Goal: Transaction & Acquisition: Purchase product/service

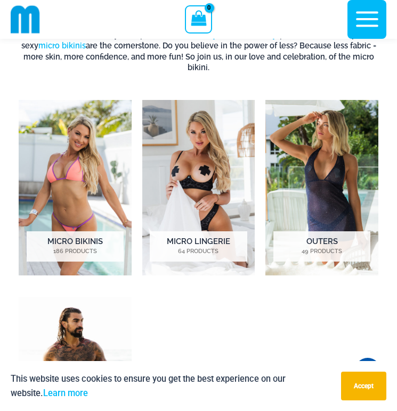
scroll to position [1058, 0]
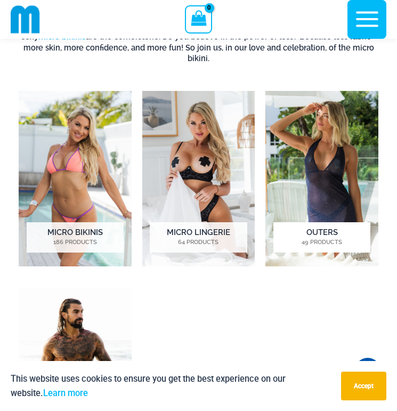
click at [315, 222] on h2 "Outers 49 Products" at bounding box center [321, 237] width 97 height 30
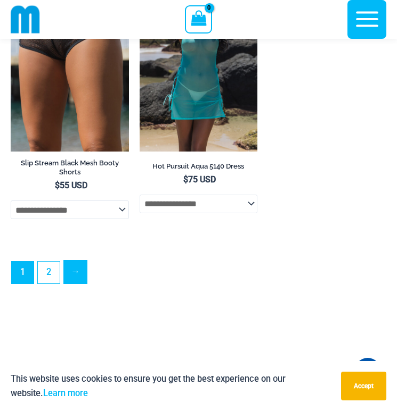
scroll to position [2946, 0]
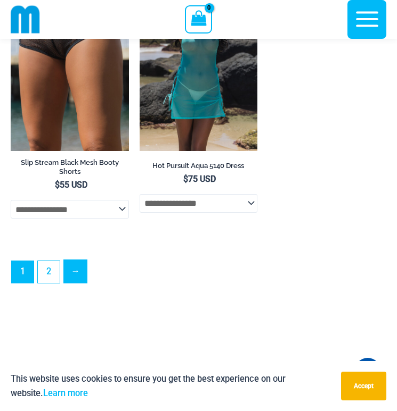
click at [73, 275] on link "→" at bounding box center [75, 271] width 23 height 23
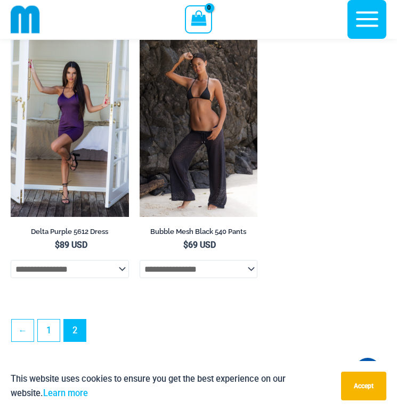
scroll to position [1442, 0]
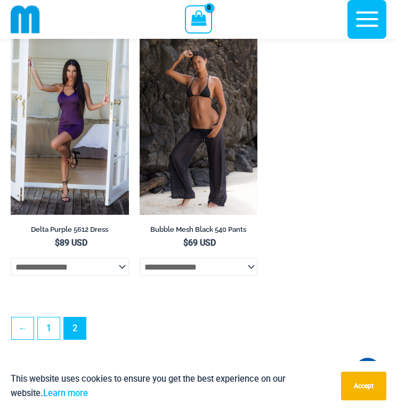
click at [365, 23] on icon "button" at bounding box center [366, 19] width 27 height 27
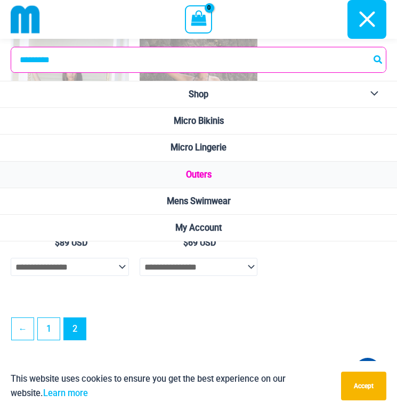
scroll to position [1443, 0]
click at [214, 126] on span "Micro Bikinis" at bounding box center [199, 121] width 50 height 10
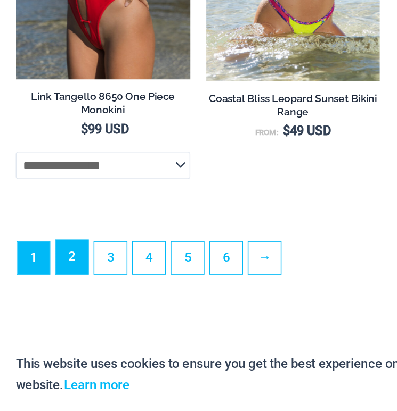
scroll to position [3153, 0]
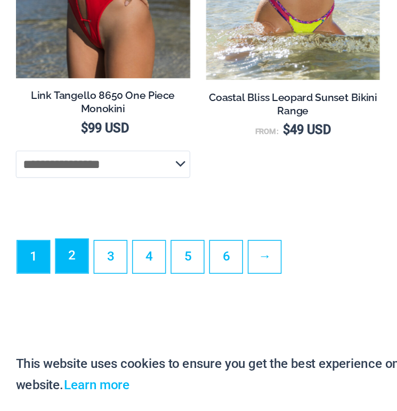
click at [57, 318] on link "2" at bounding box center [49, 306] width 22 height 23
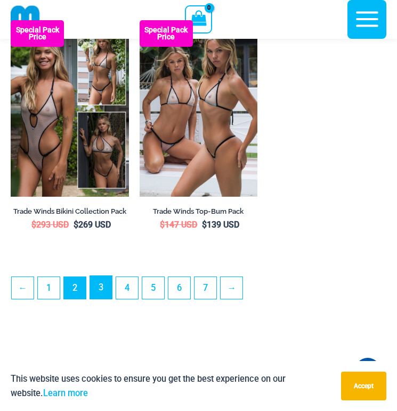
scroll to position [2867, 0]
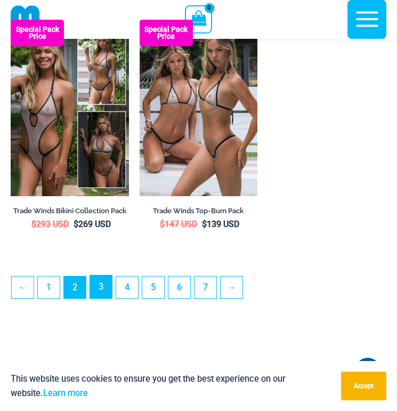
click at [98, 295] on link "3" at bounding box center [101, 287] width 22 height 23
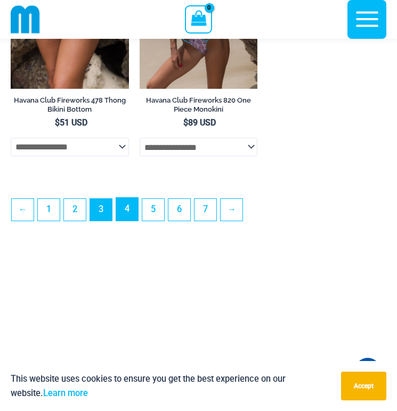
scroll to position [2975, 0]
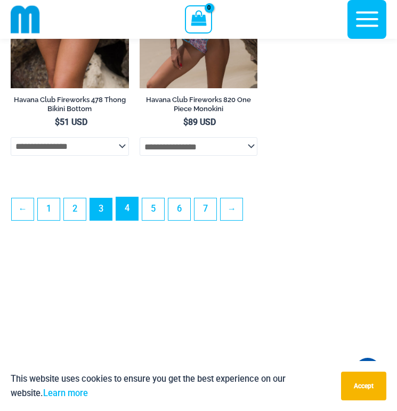
click at [133, 220] on link "4" at bounding box center [127, 208] width 22 height 23
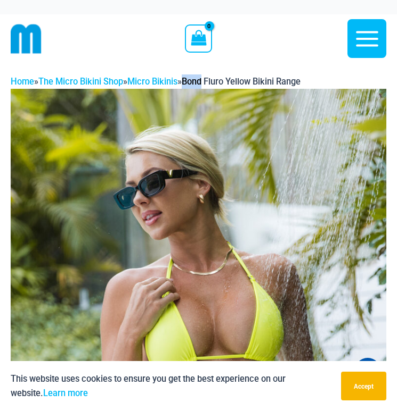
drag, startPoint x: 196, startPoint y: 79, endPoint x: 213, endPoint y: 82, distance: 17.9
click at [214, 82] on span "Bond Fluro Yellow Bikini Range" at bounding box center [240, 82] width 119 height 10
copy span "Bond"
click at [201, 82] on span "Bond Fluro Yellow Bikini Range" at bounding box center [240, 82] width 119 height 10
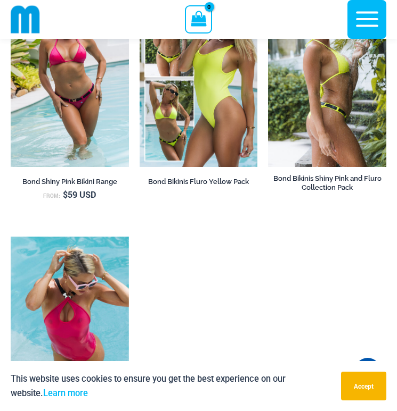
scroll to position [2612, 0]
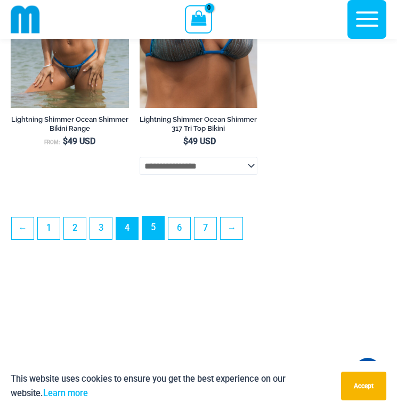
scroll to position [2974, 0]
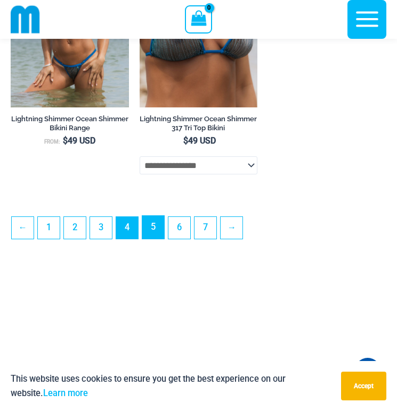
click at [155, 239] on link "5" at bounding box center [153, 227] width 22 height 23
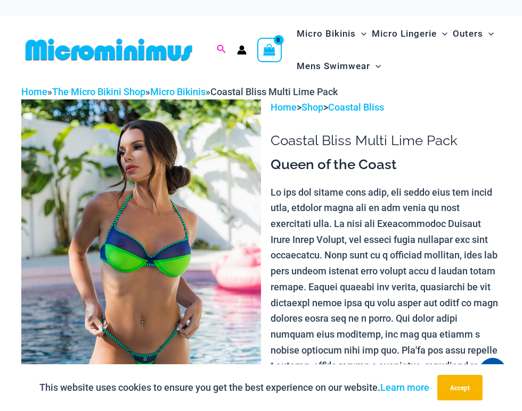
click at [225, 44] on span "Search icon link" at bounding box center [222, 49] width 10 height 13
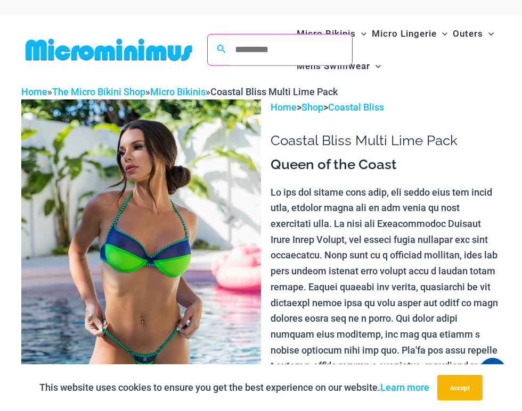
paste input "****"
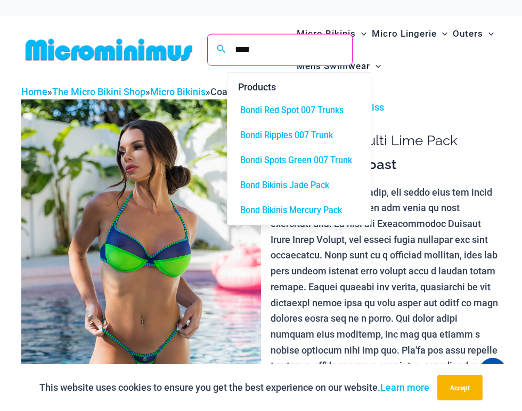
type input "****"
click button "Search" at bounding box center [0, 0] width 0 height 0
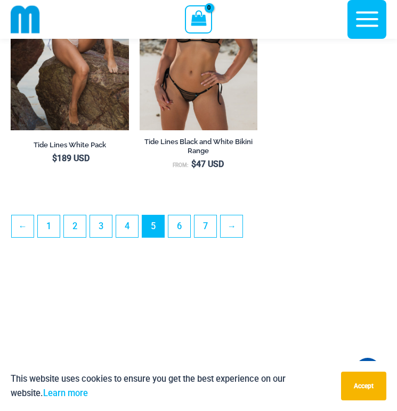
scroll to position [2922, 0]
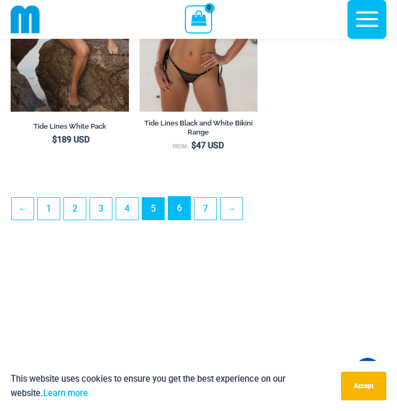
click at [179, 220] on link "6" at bounding box center [179, 208] width 22 height 23
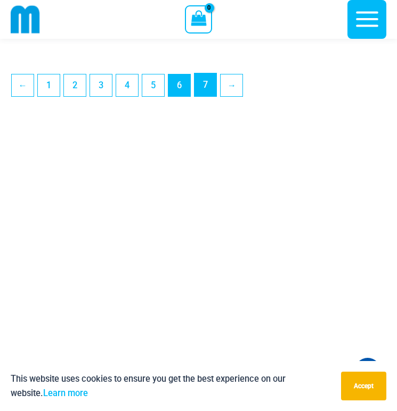
scroll to position [3123, 0]
click at [214, 96] on link "7" at bounding box center [205, 84] width 22 height 23
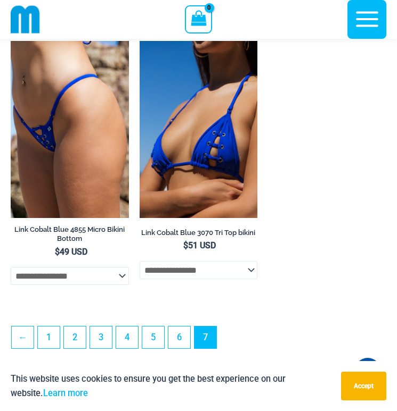
scroll to position [1736, 0]
